Goal: Navigation & Orientation: Understand site structure

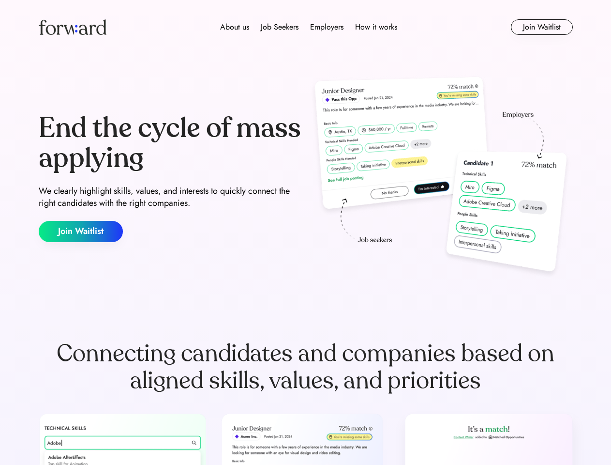
click at [305, 232] on div "End the cycle of mass applying We clearly highlight skills, values, and interes…" at bounding box center [306, 178] width 534 height 208
click at [306, 27] on div "About us Job Seekers Employers How it works" at bounding box center [308, 27] width 381 height 12
click at [73, 27] on img at bounding box center [73, 26] width 68 height 15
click at [309, 27] on div "About us Job Seekers Employers How it works" at bounding box center [308, 27] width 381 height 12
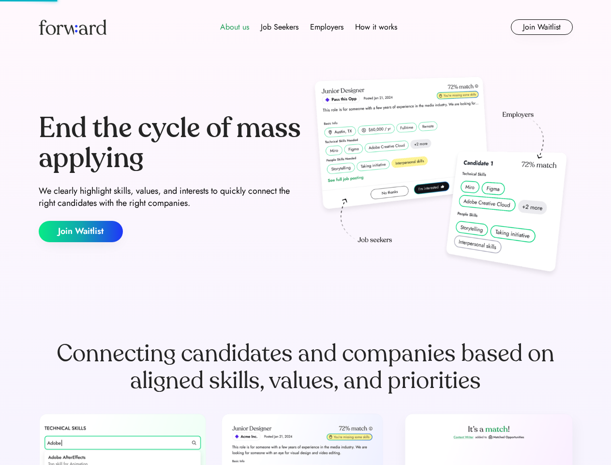
click at [235, 27] on div "About us" at bounding box center [234, 27] width 29 height 12
click at [280, 27] on div "Job Seekers" at bounding box center [280, 27] width 38 height 12
click at [327, 27] on div "Employers" at bounding box center [326, 27] width 33 height 12
click at [376, 27] on div "How it works" at bounding box center [376, 27] width 42 height 12
click at [542, 27] on button "Join Waitlist" at bounding box center [542, 26] width 62 height 15
